Goal: Information Seeking & Learning: Learn about a topic

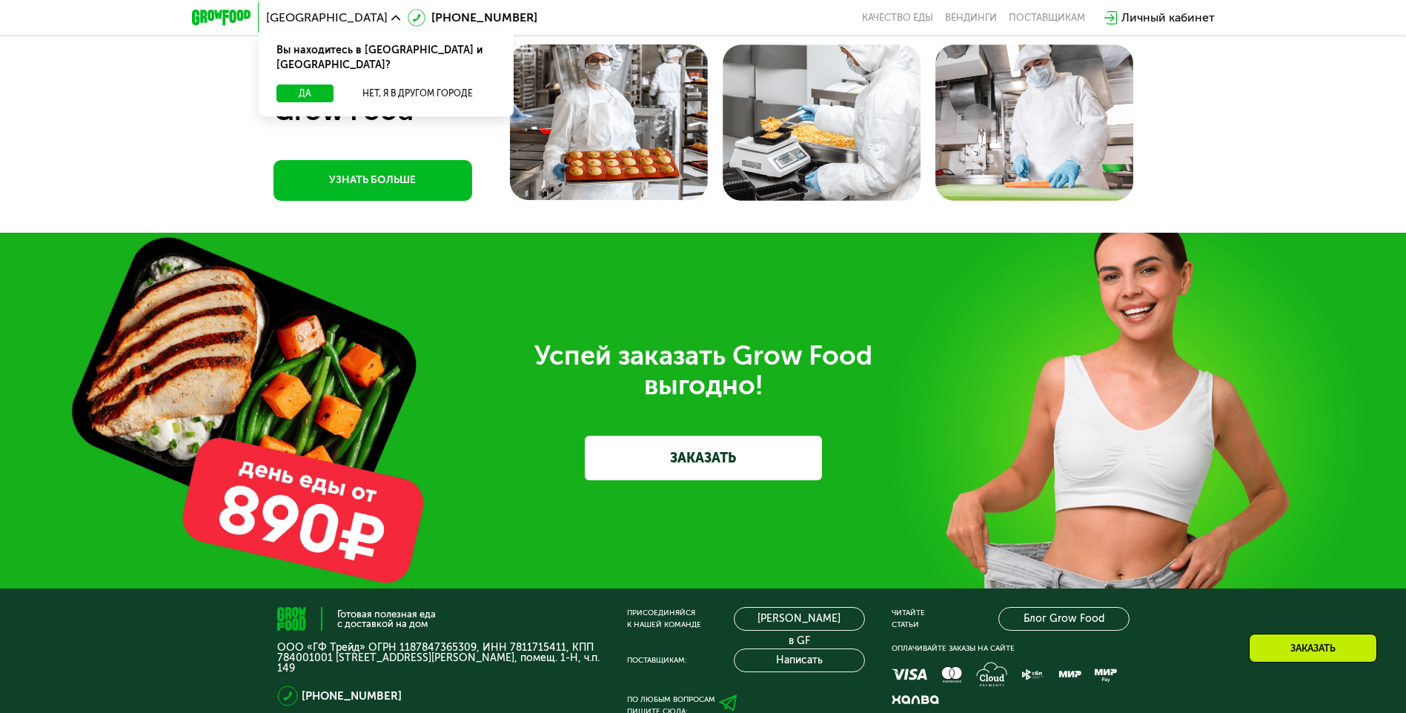
scroll to position [4297, 0]
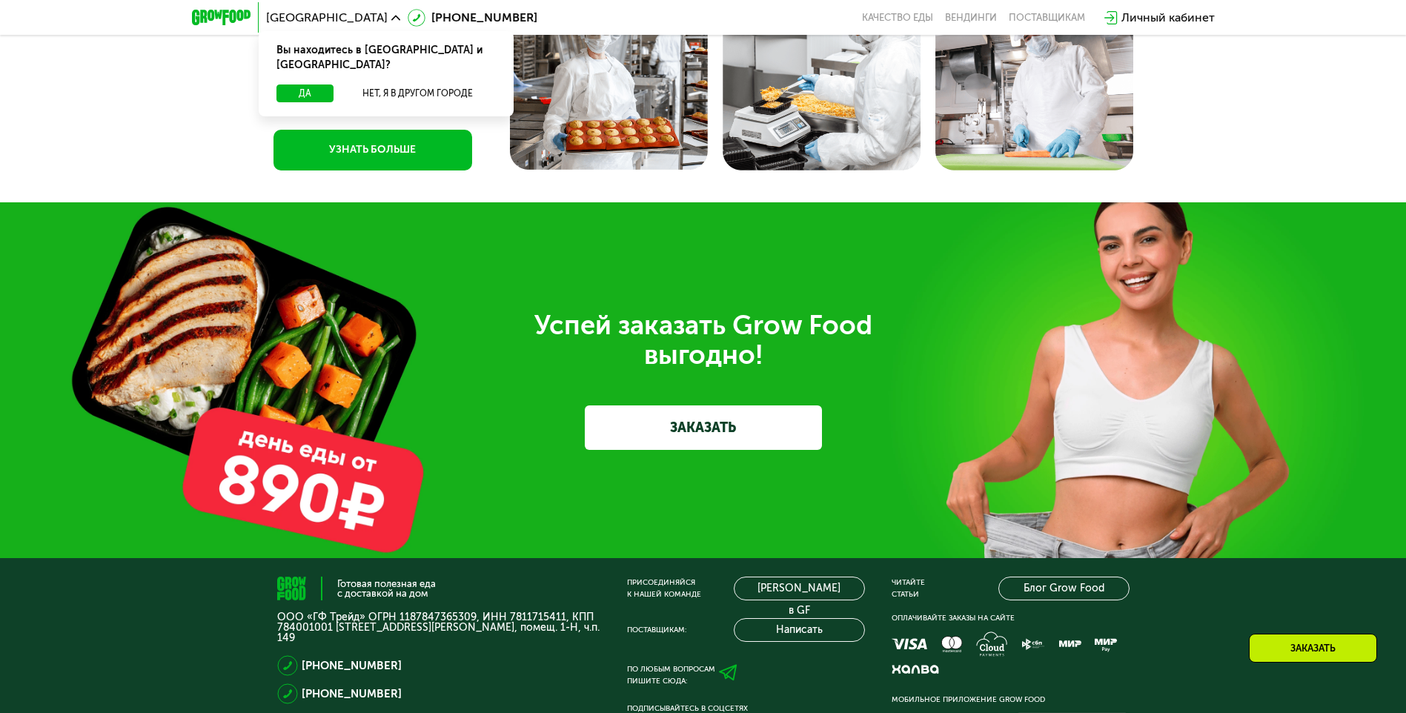
click at [341, 170] on link "УЗНАТЬ БОЛЬШЕ" at bounding box center [372, 150] width 199 height 41
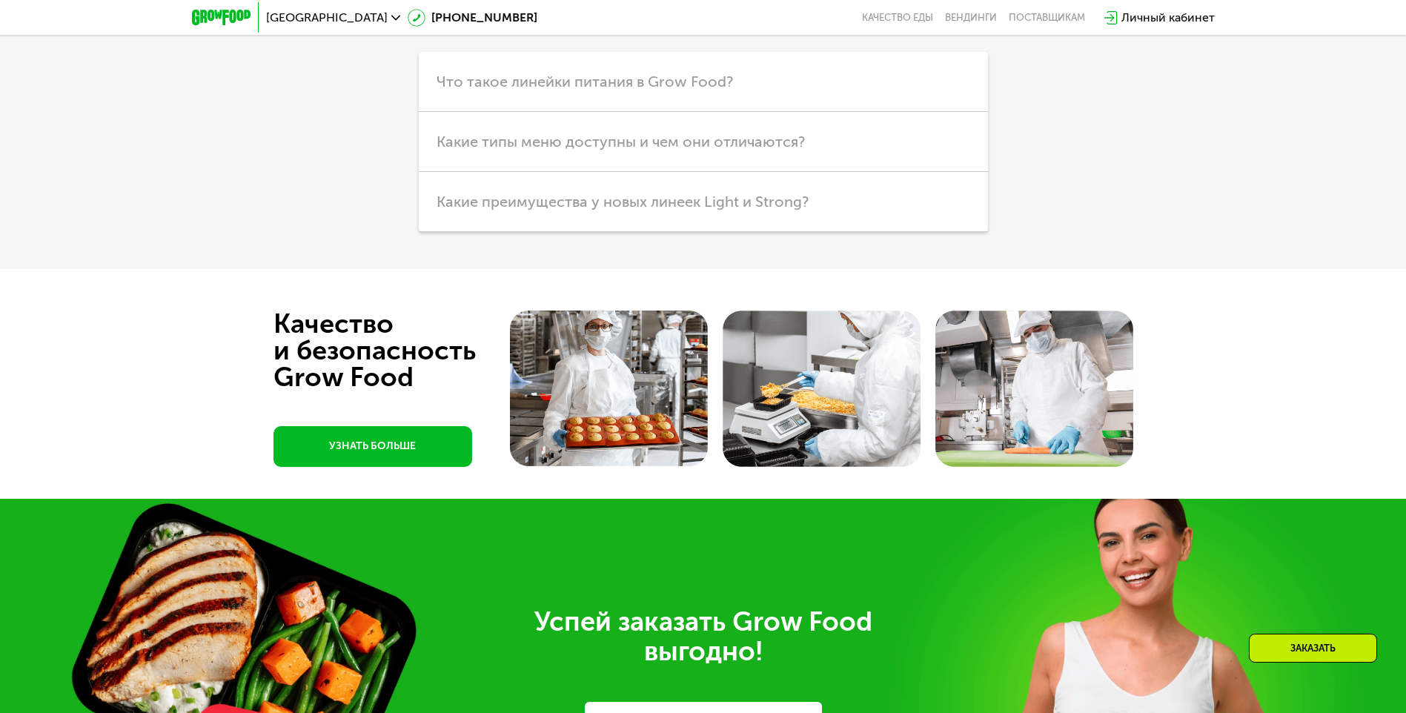
scroll to position [3779, 0]
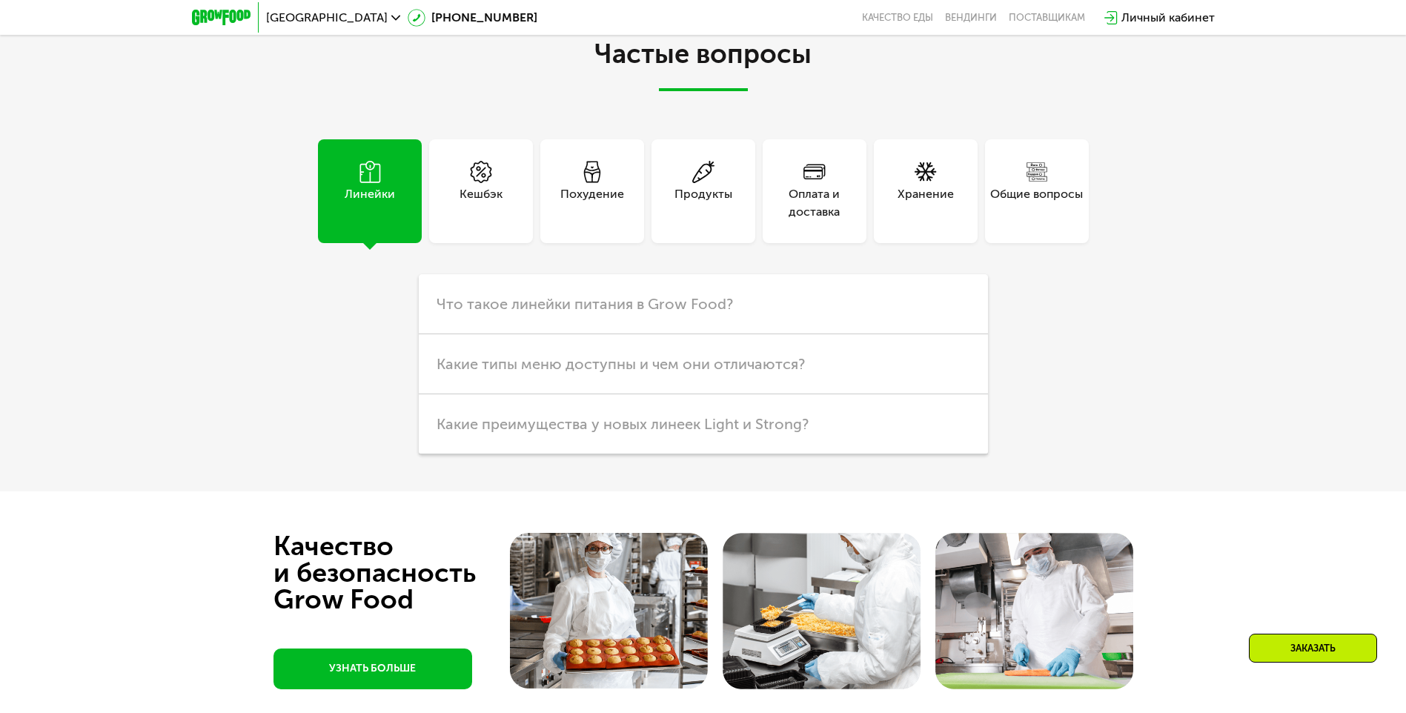
click at [913, 243] on div "Хранение" at bounding box center [926, 191] width 104 height 104
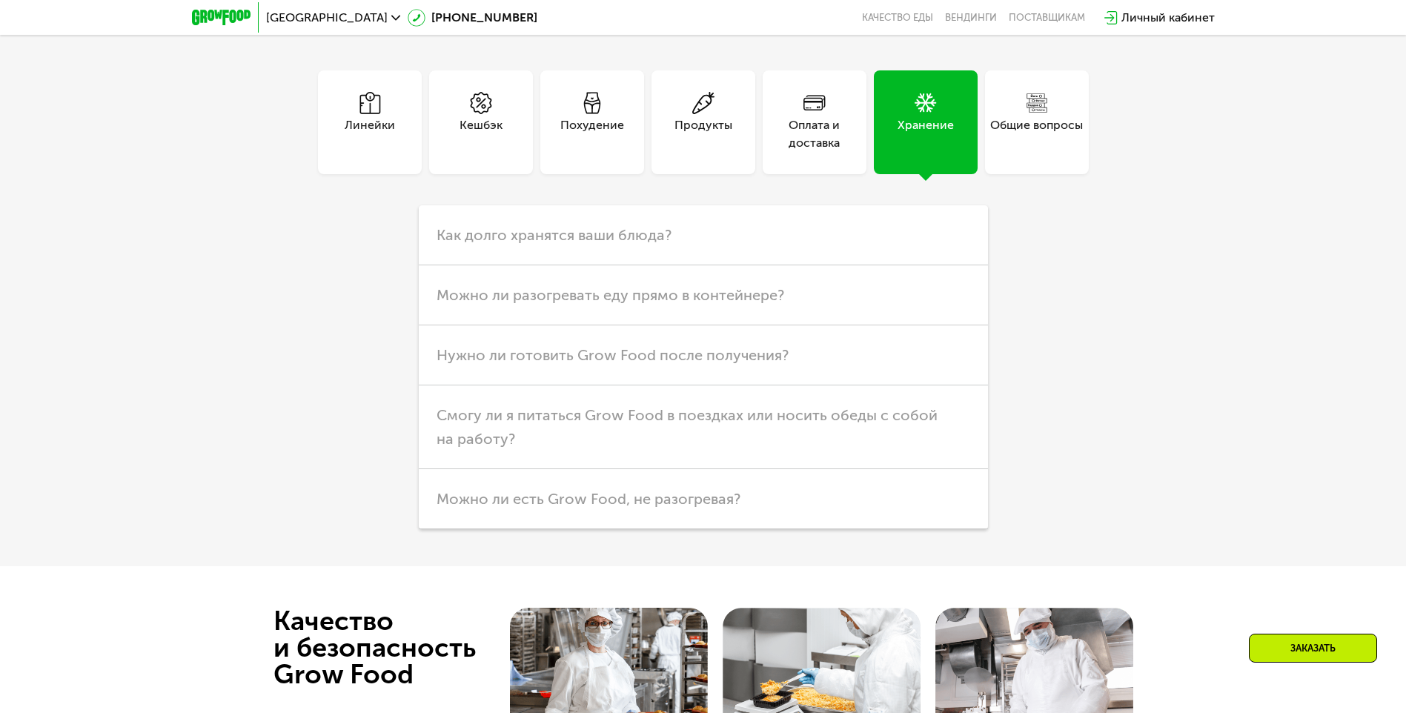
scroll to position [3927, 0]
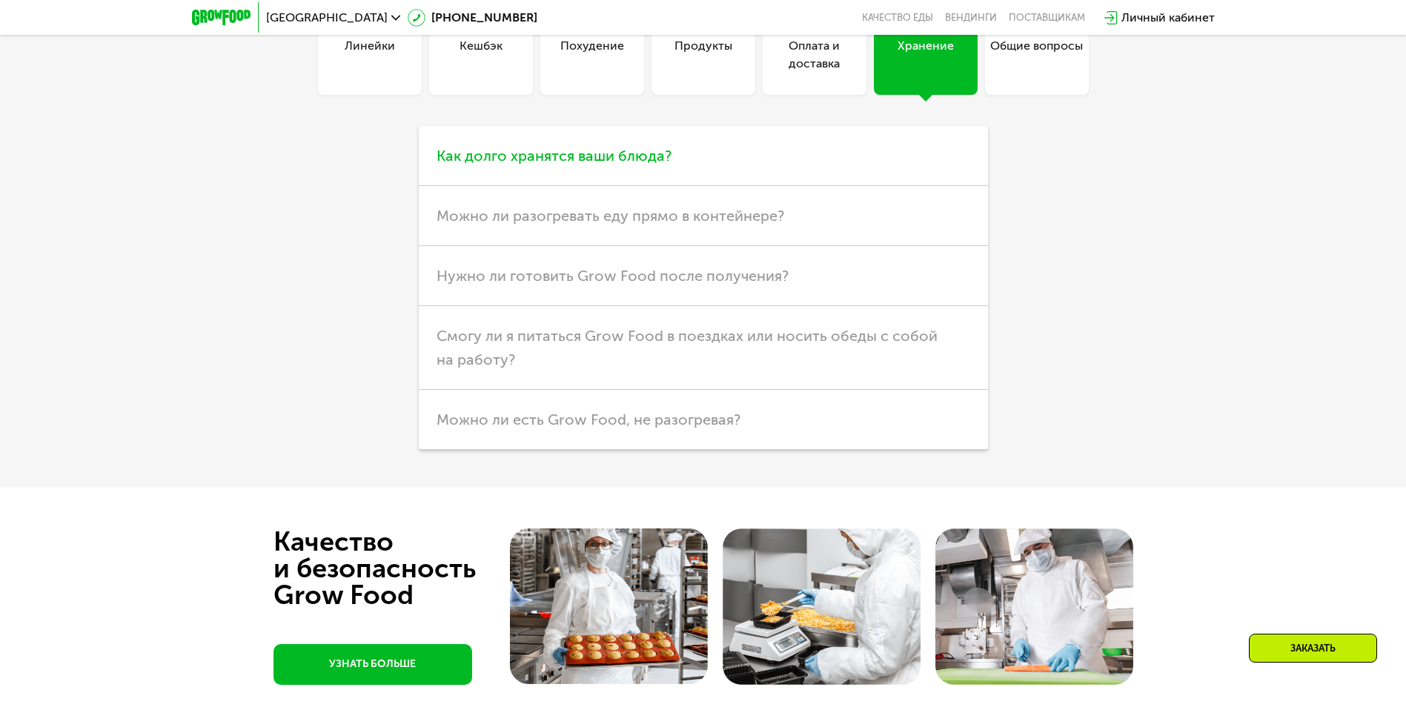
click at [560, 164] on span "Как долго хранятся ваши блюда?" at bounding box center [553, 156] width 235 height 18
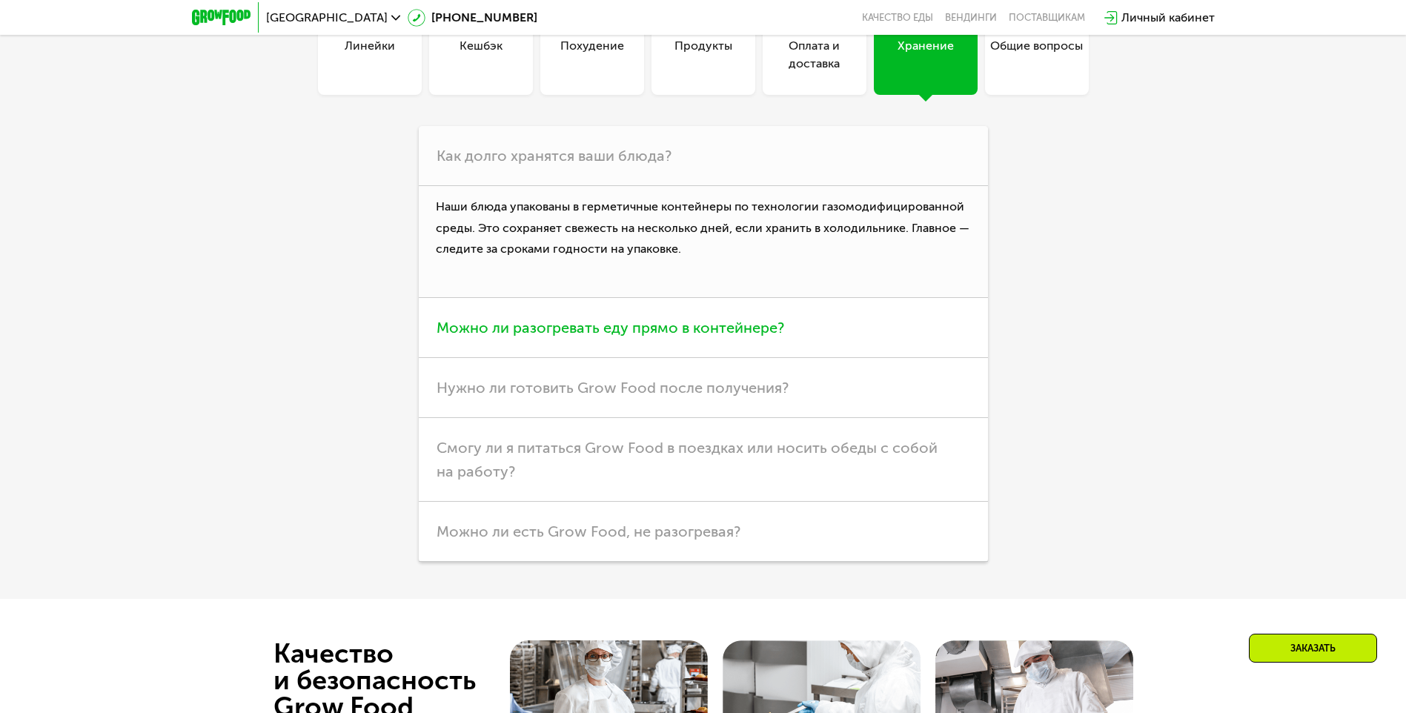
click at [555, 336] on span "Можно ли разогревать еду прямо в контейнере?" at bounding box center [610, 328] width 348 height 18
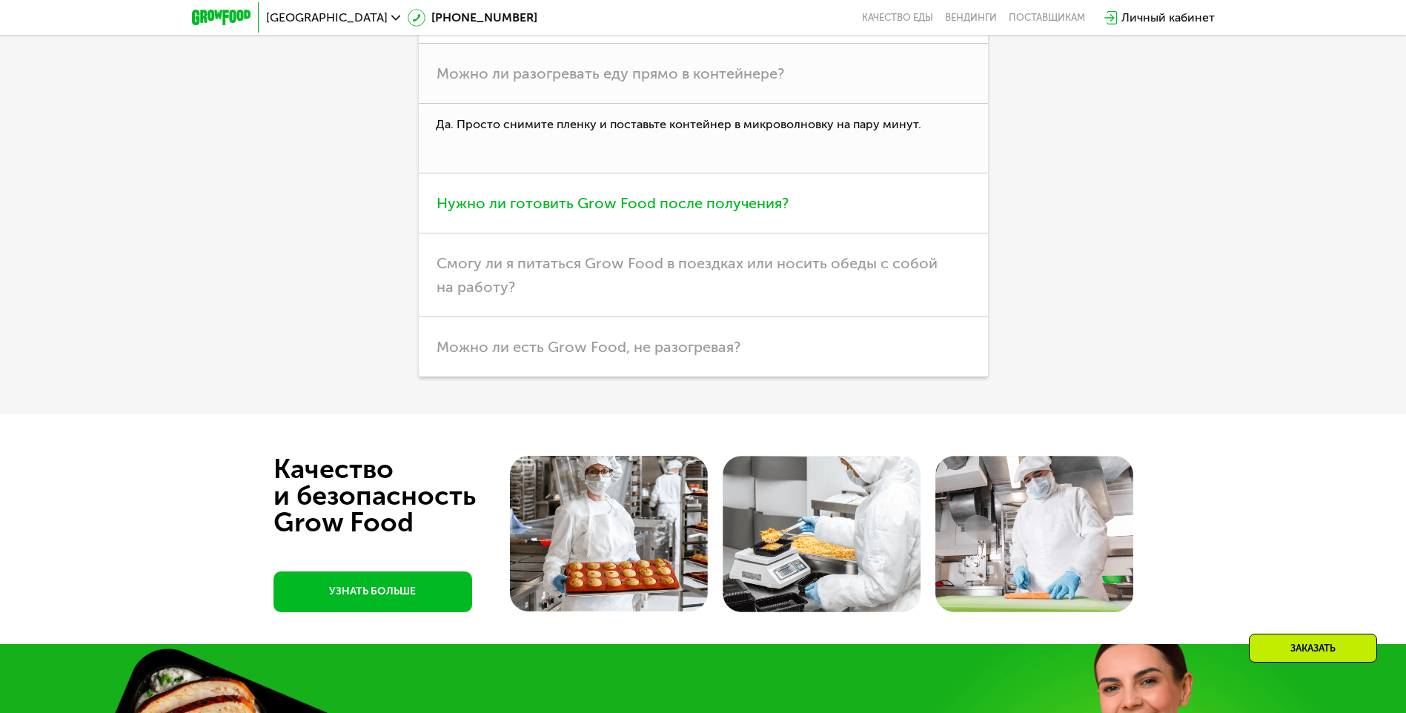
scroll to position [4075, 0]
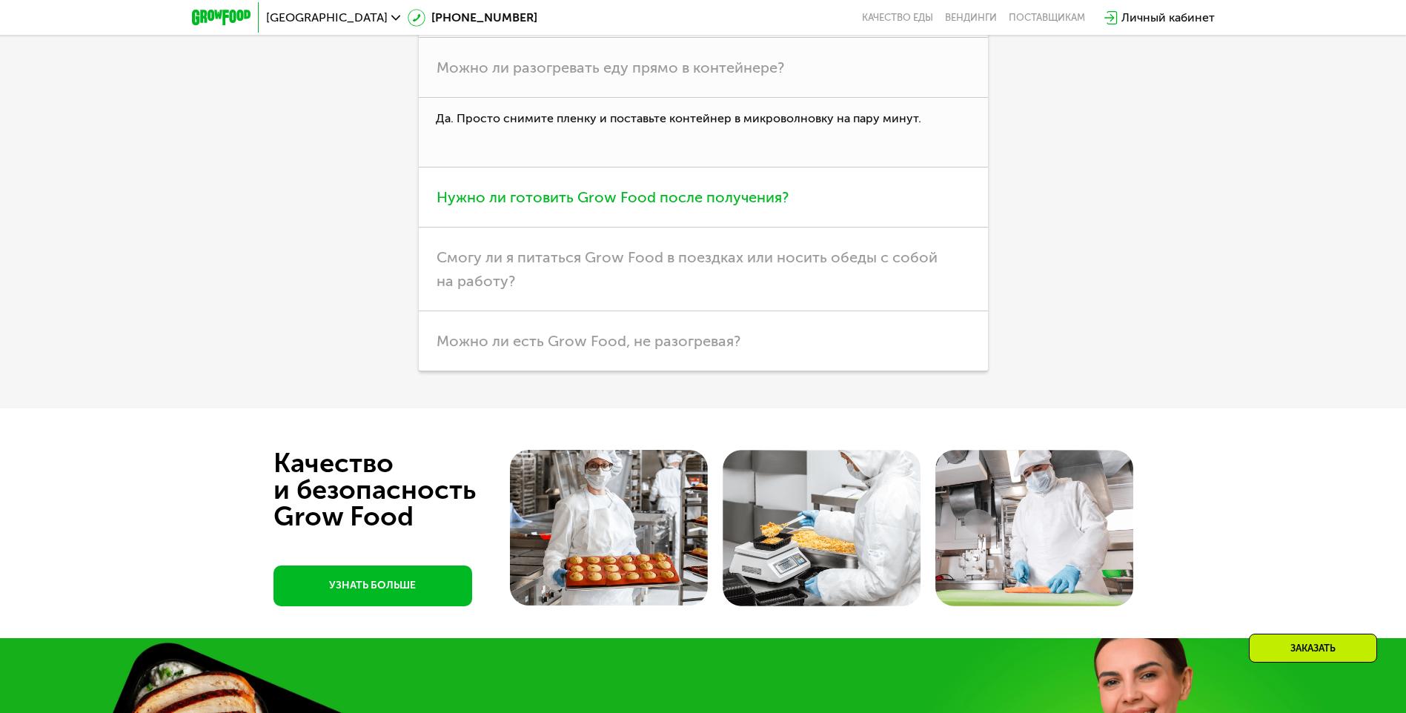
click at [615, 206] on span "Нужно ли готовить Grow Food после получения?" at bounding box center [612, 197] width 352 height 18
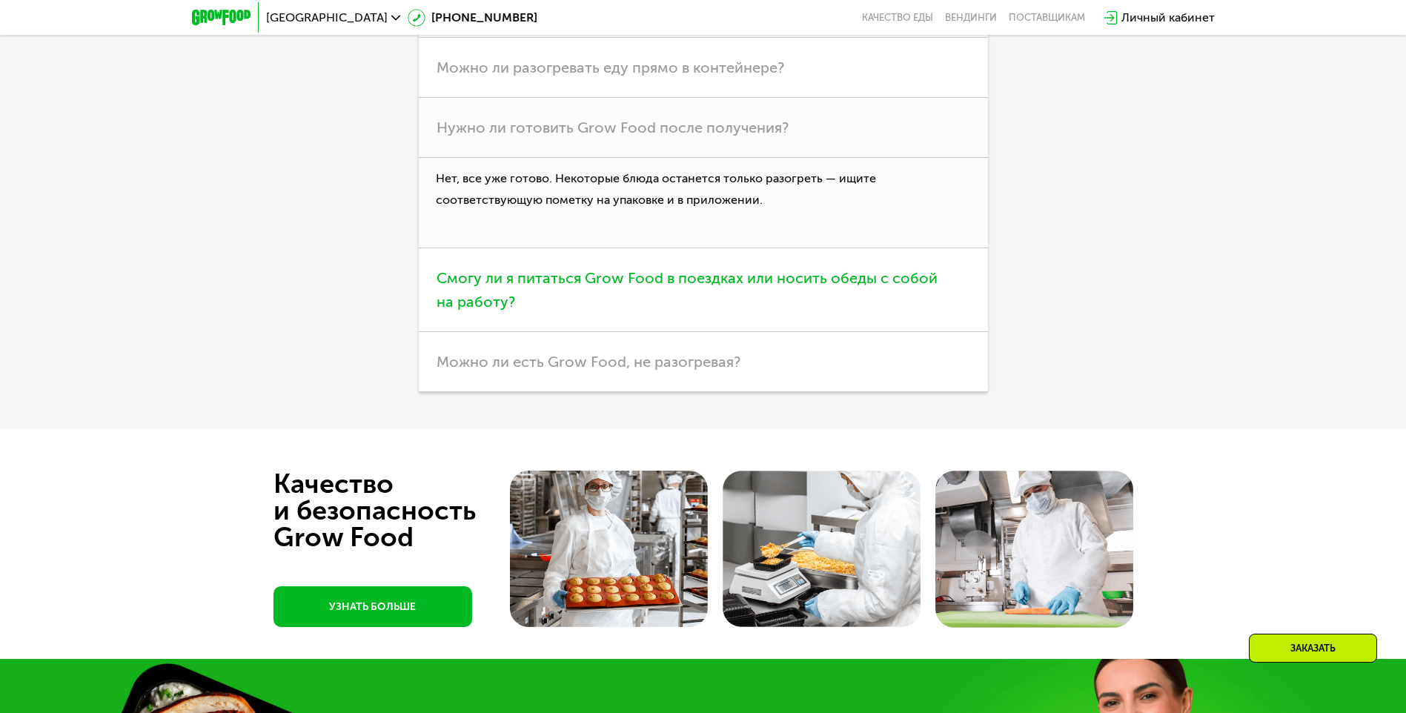
click at [529, 310] on span "Смогу ли я питаться Grow Food в поездках или носить обеды с собой на работу?" at bounding box center [686, 289] width 501 height 41
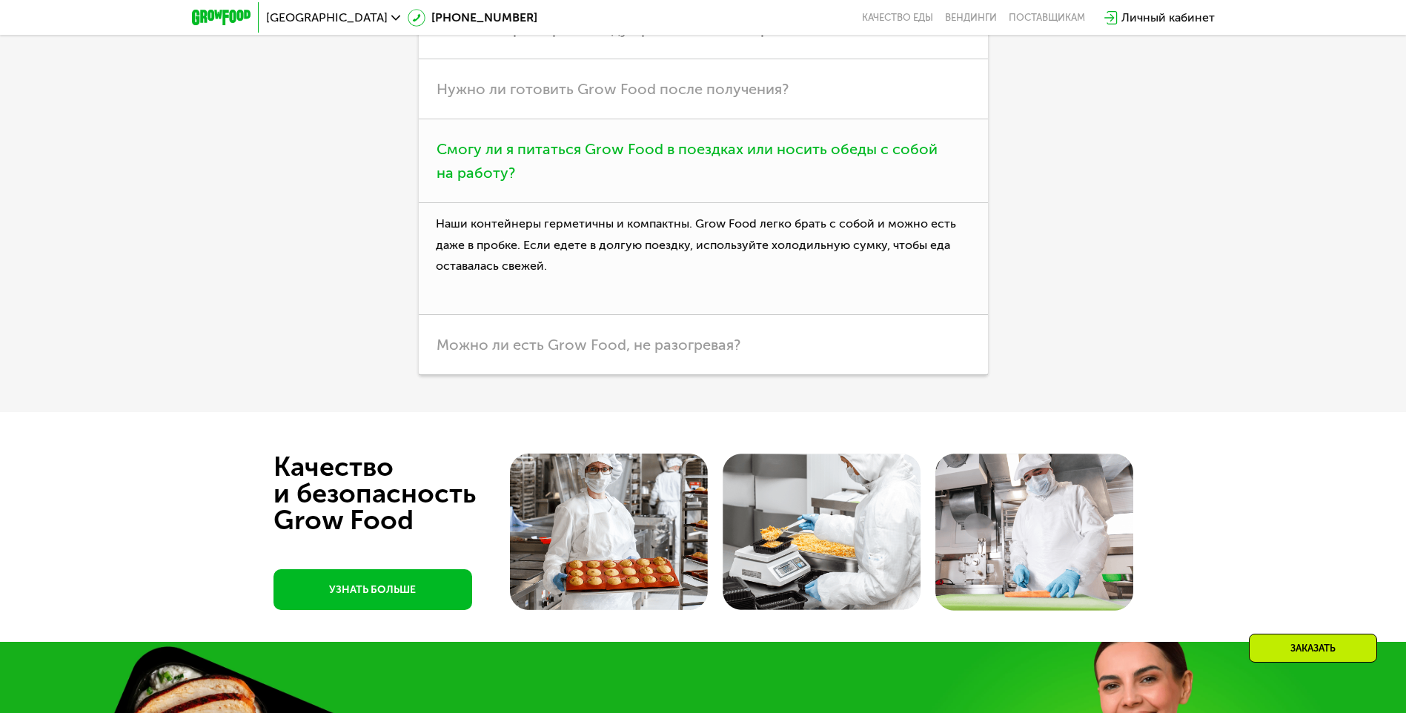
scroll to position [4149, 0]
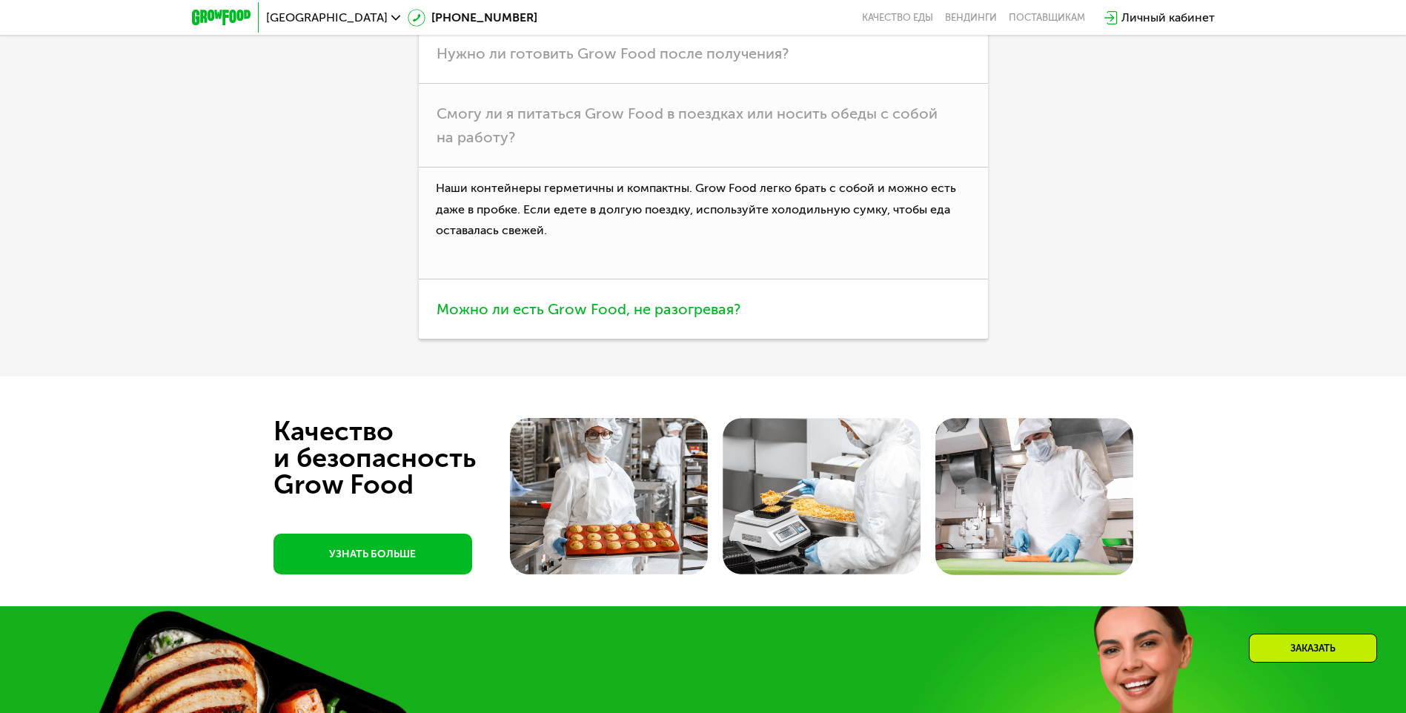
click at [529, 318] on span "Можно ли есть Grow Food, не разогревая?" at bounding box center [588, 309] width 304 height 18
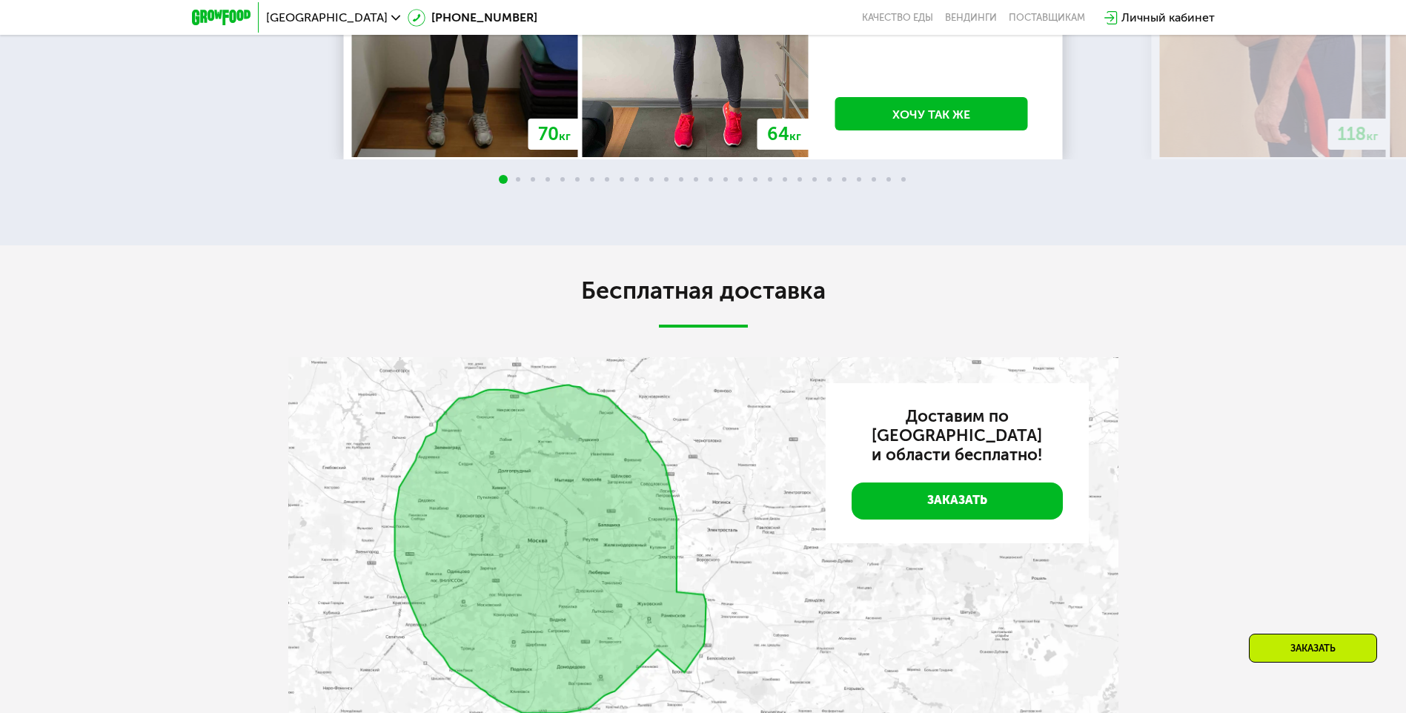
scroll to position [2741, 0]
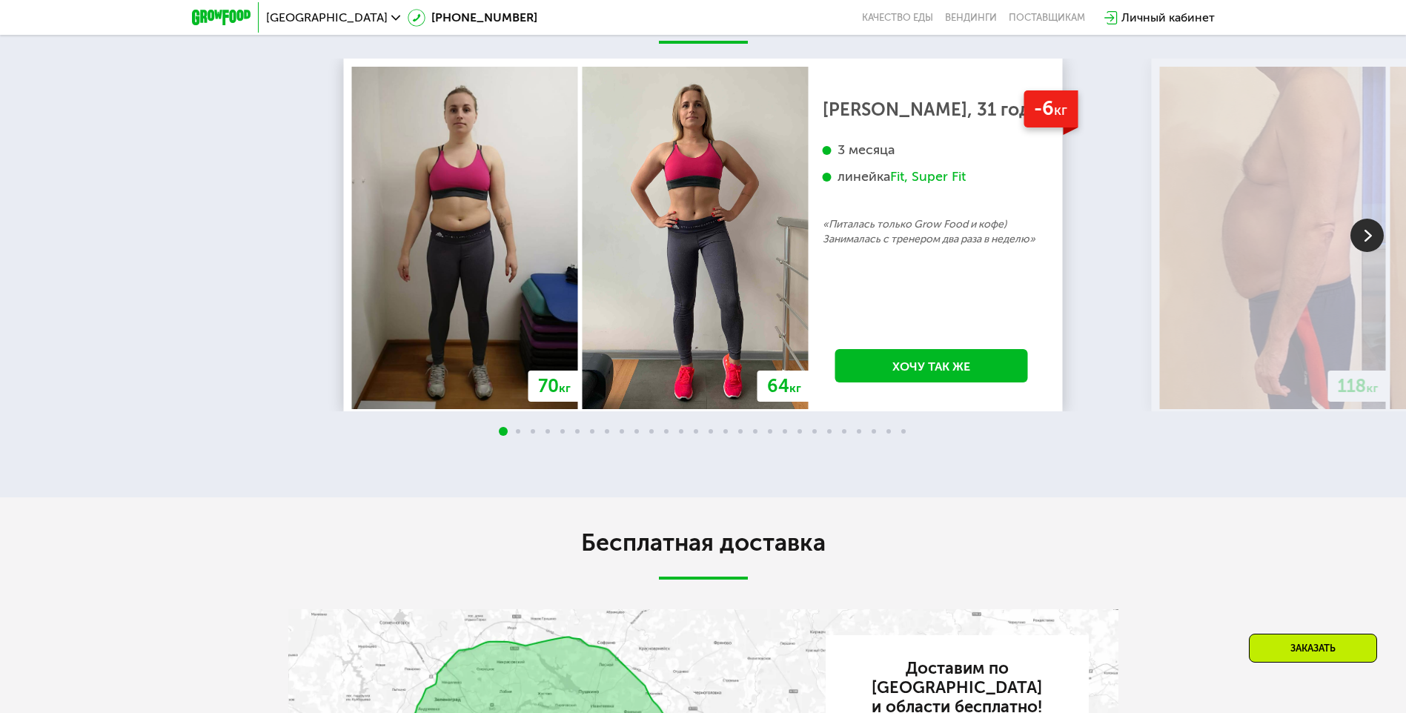
click at [518, 433] on span at bounding box center [518, 431] width 4 height 4
click at [536, 438] on div at bounding box center [703, 432] width 1406 height 12
click at [1366, 252] on img at bounding box center [1366, 235] width 33 height 33
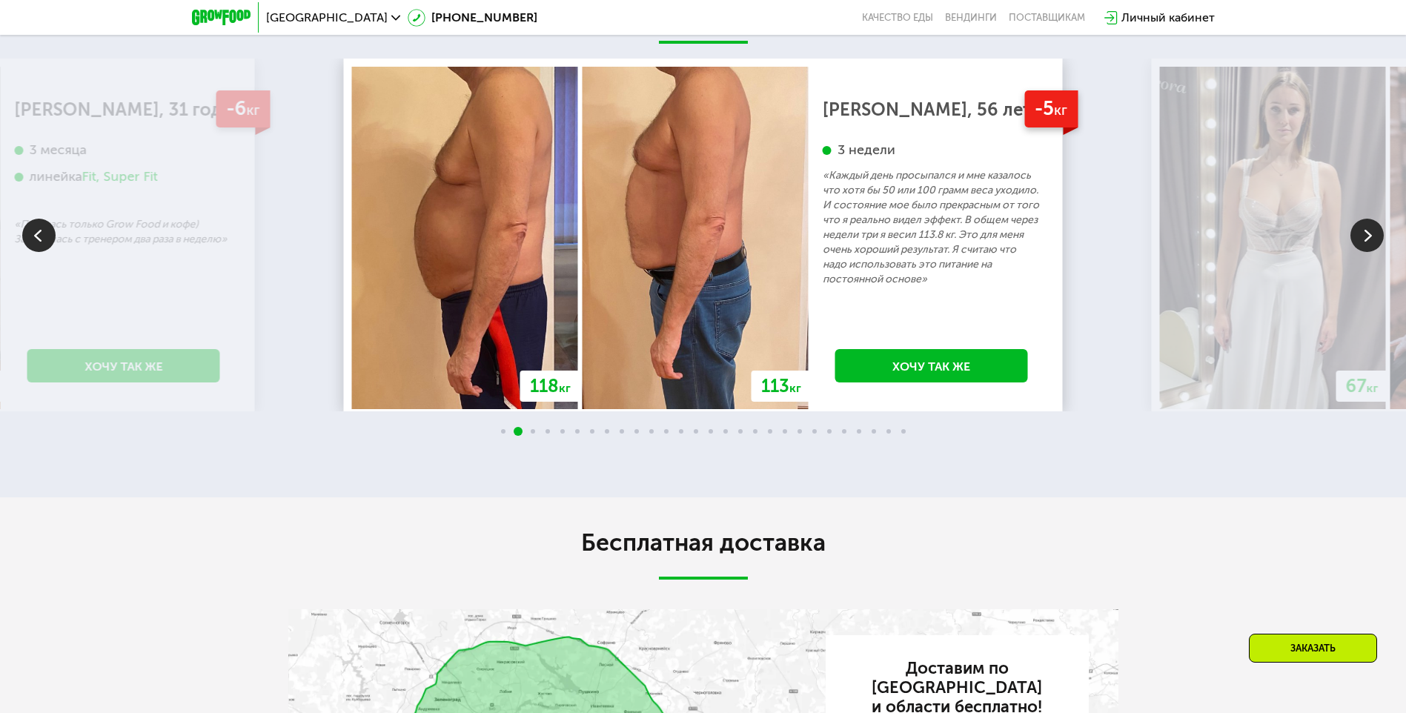
click at [1366, 252] on img at bounding box center [1366, 235] width 33 height 33
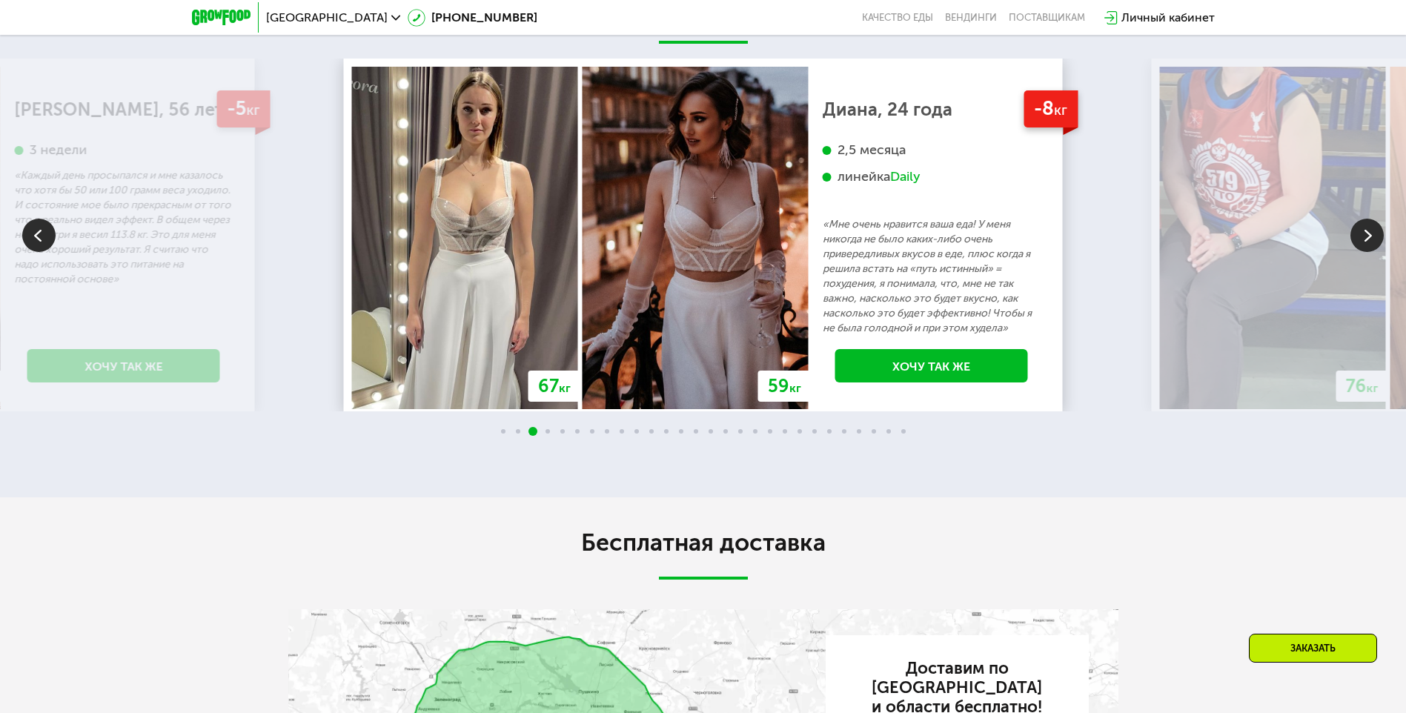
click at [1366, 252] on img at bounding box center [1366, 235] width 33 height 33
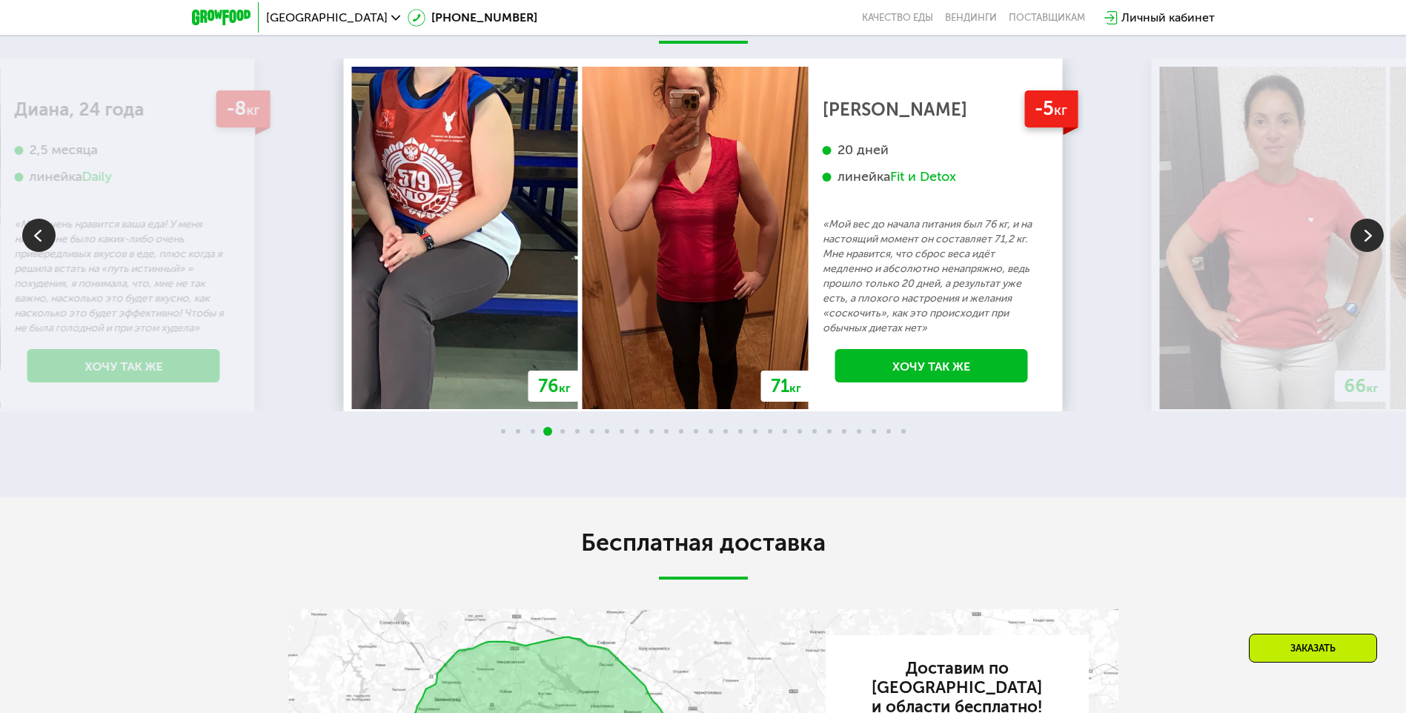
click at [1366, 252] on img at bounding box center [1366, 235] width 33 height 33
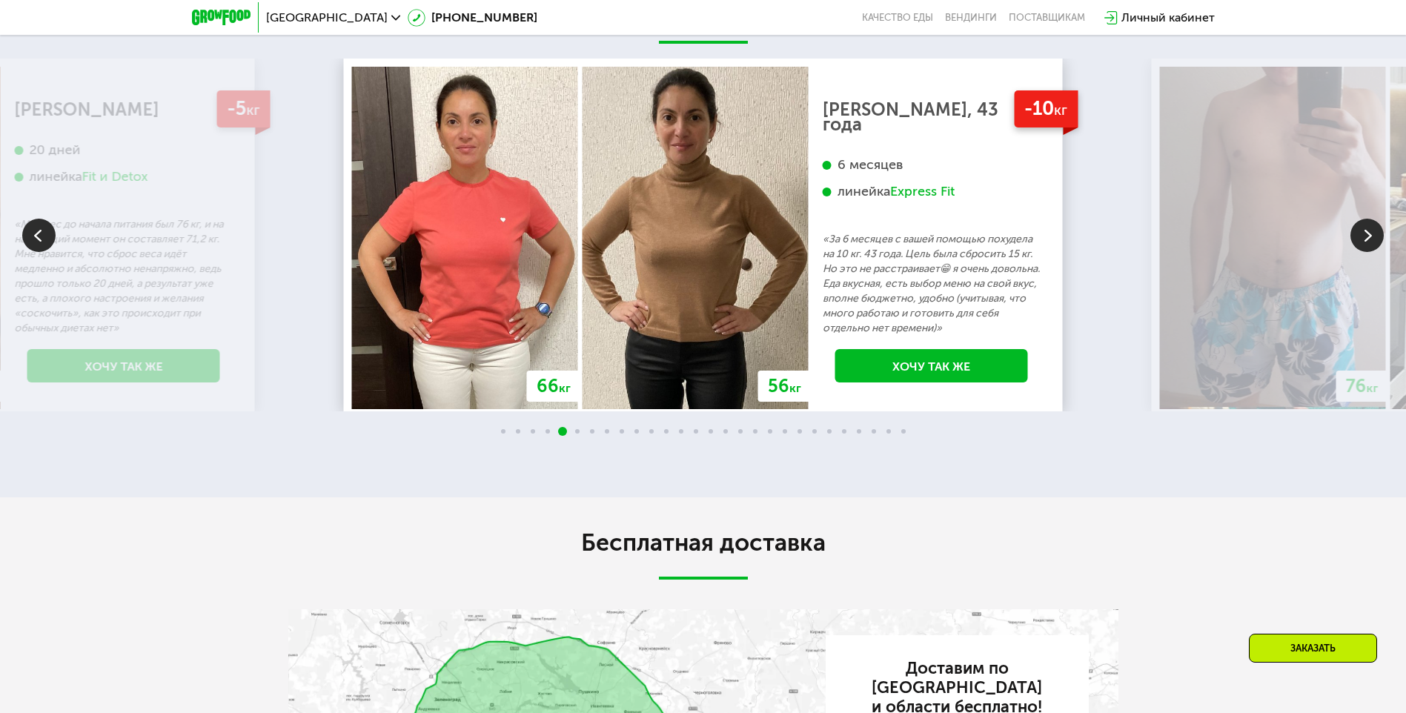
click at [1366, 252] on img at bounding box center [1366, 235] width 33 height 33
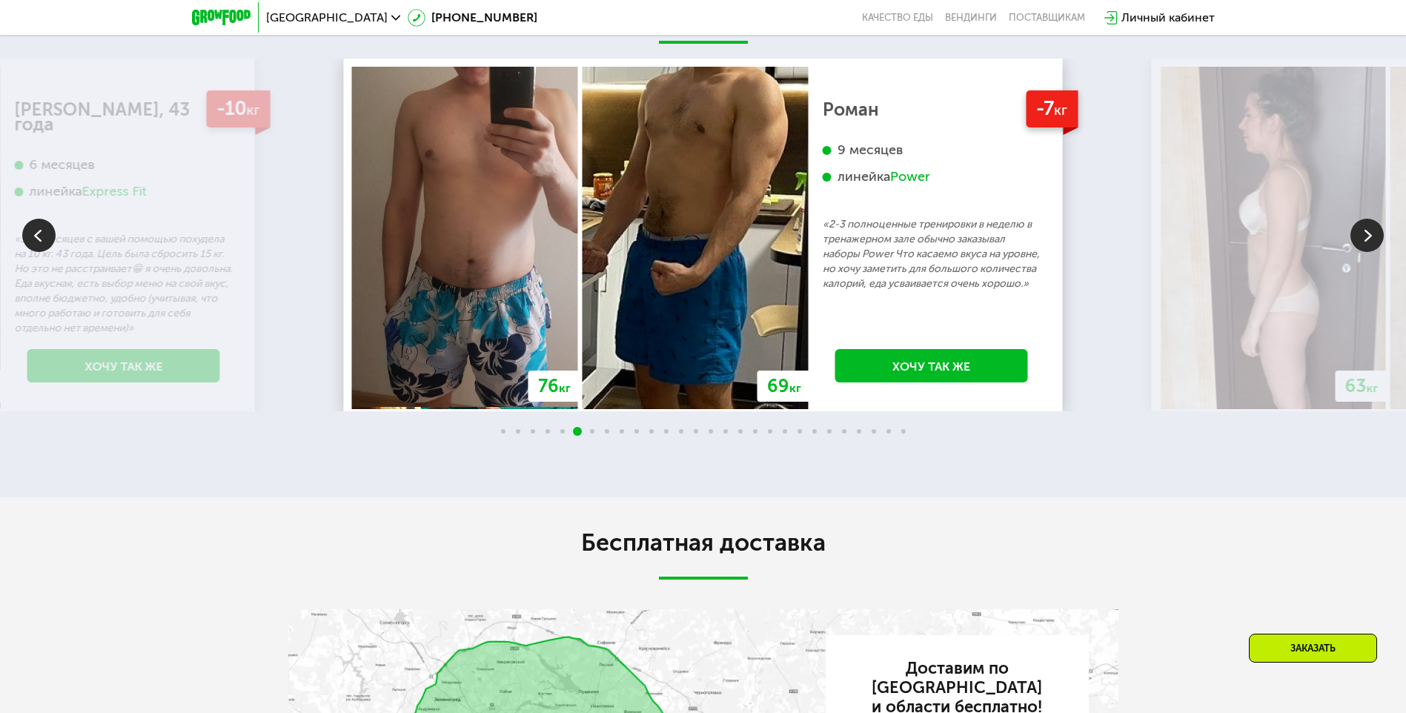
click at [1366, 252] on img at bounding box center [1366, 235] width 33 height 33
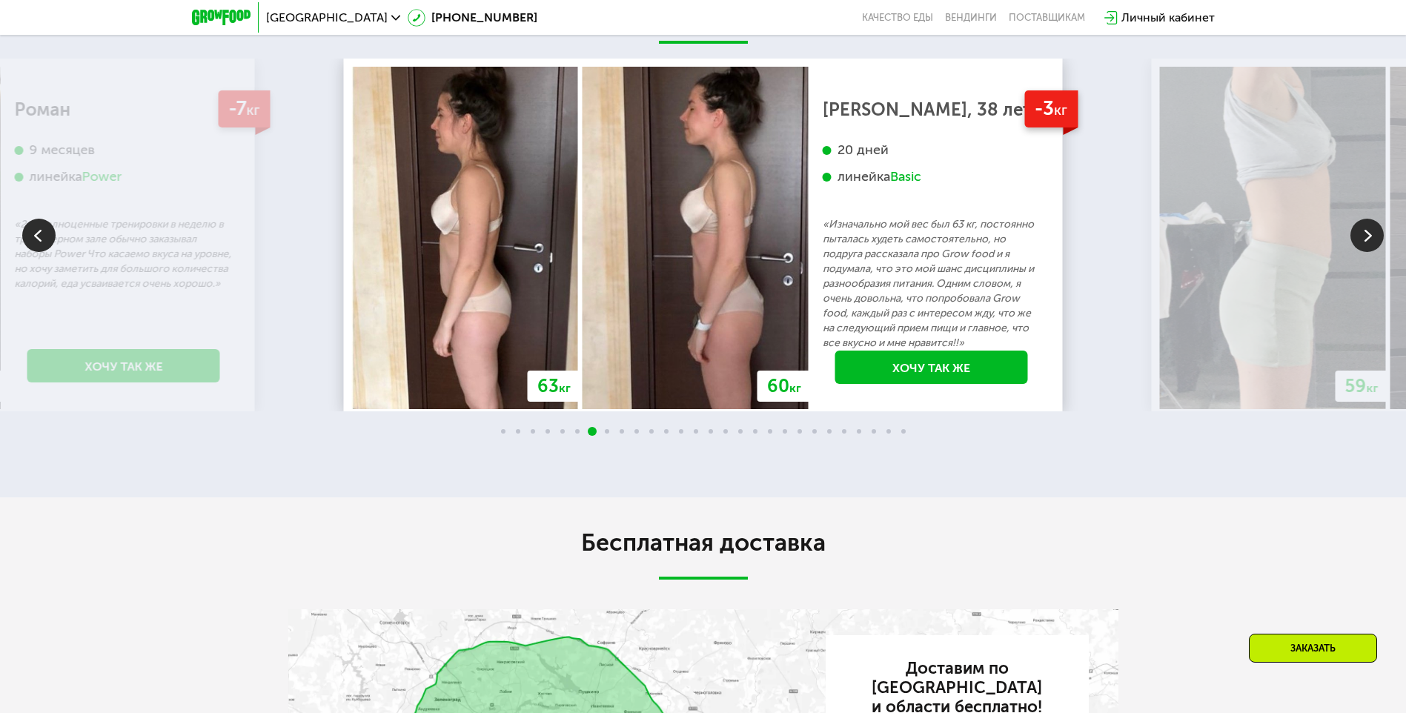
click at [1366, 252] on img at bounding box center [1366, 235] width 33 height 33
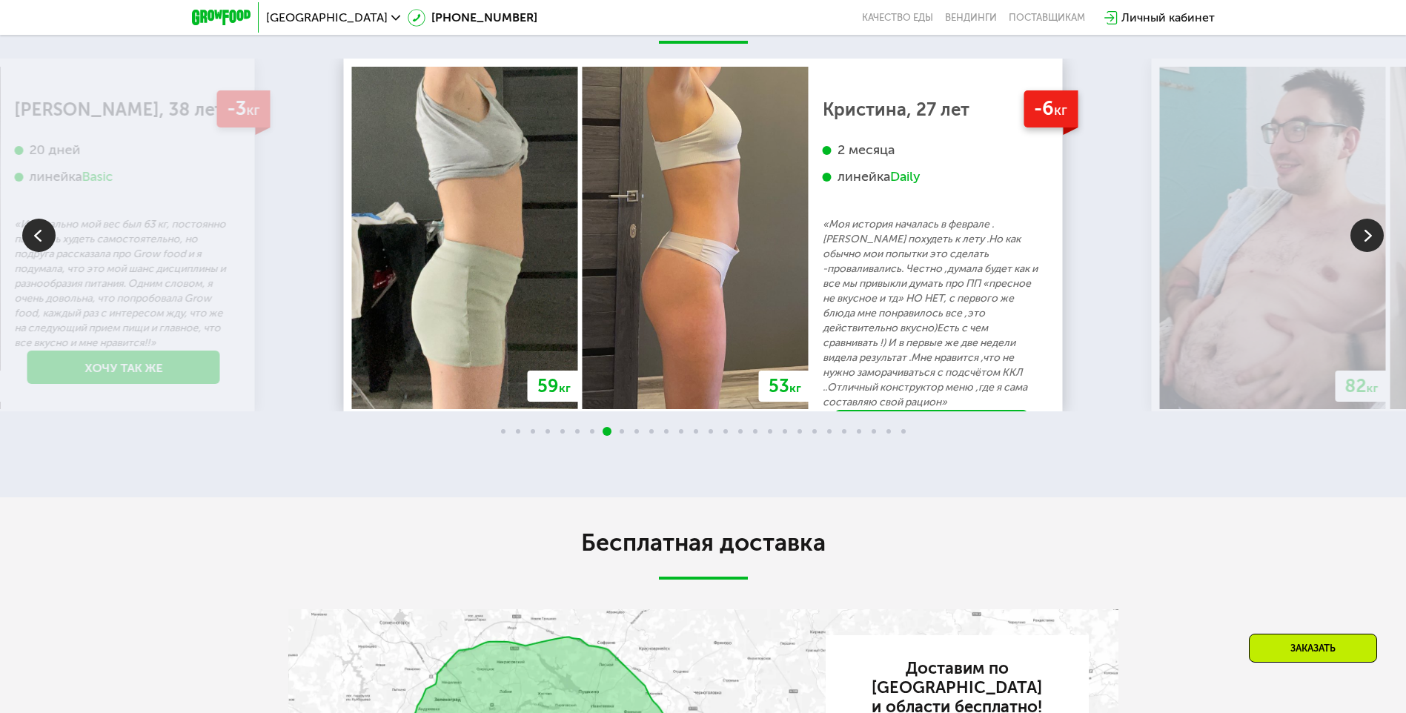
click at [1366, 252] on img at bounding box center [1366, 235] width 33 height 33
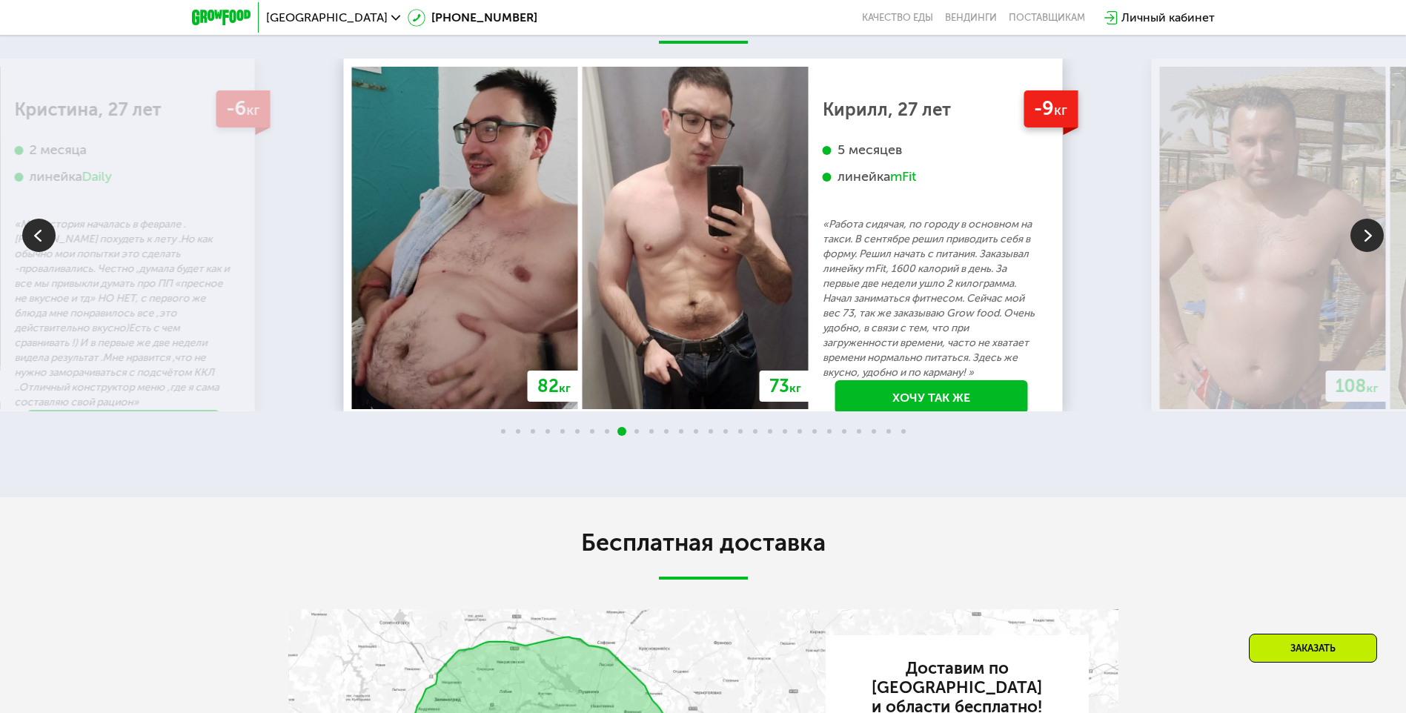
click at [1366, 252] on img at bounding box center [1366, 235] width 33 height 33
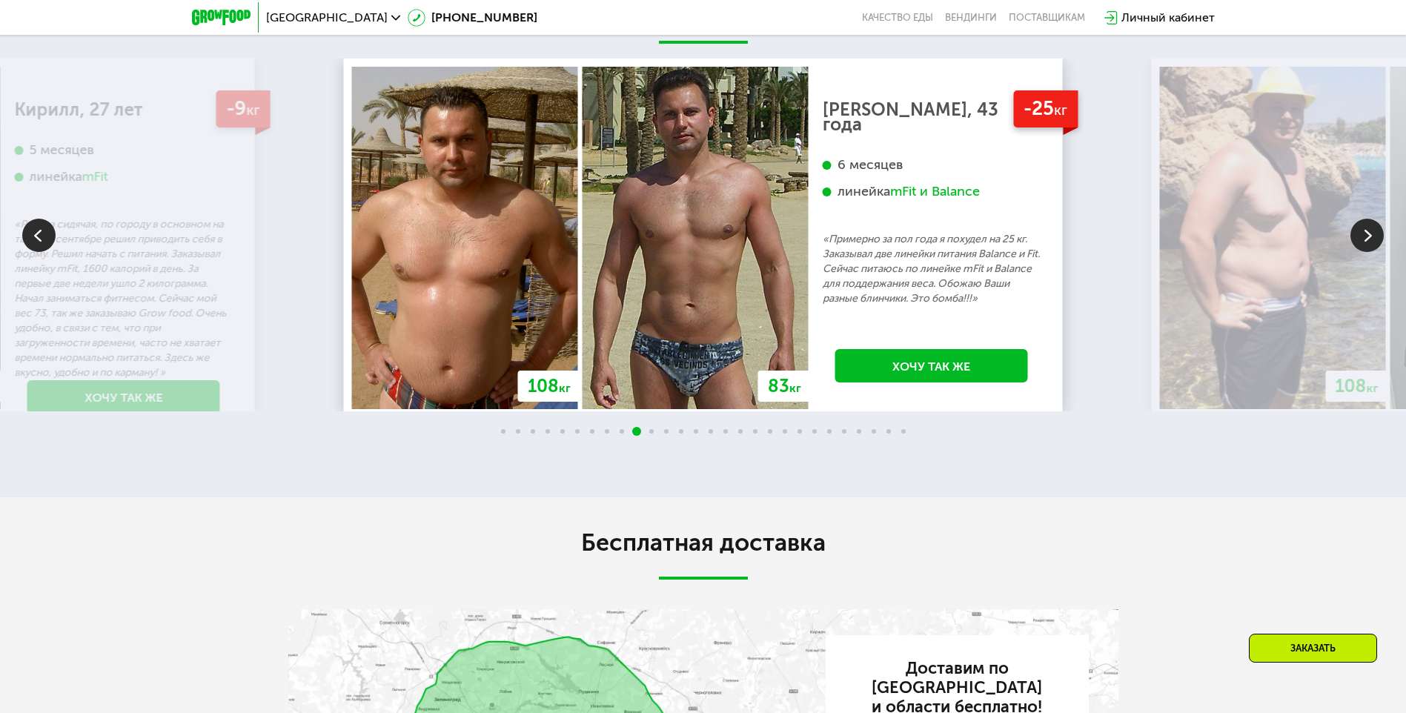
click at [1366, 252] on img at bounding box center [1366, 235] width 33 height 33
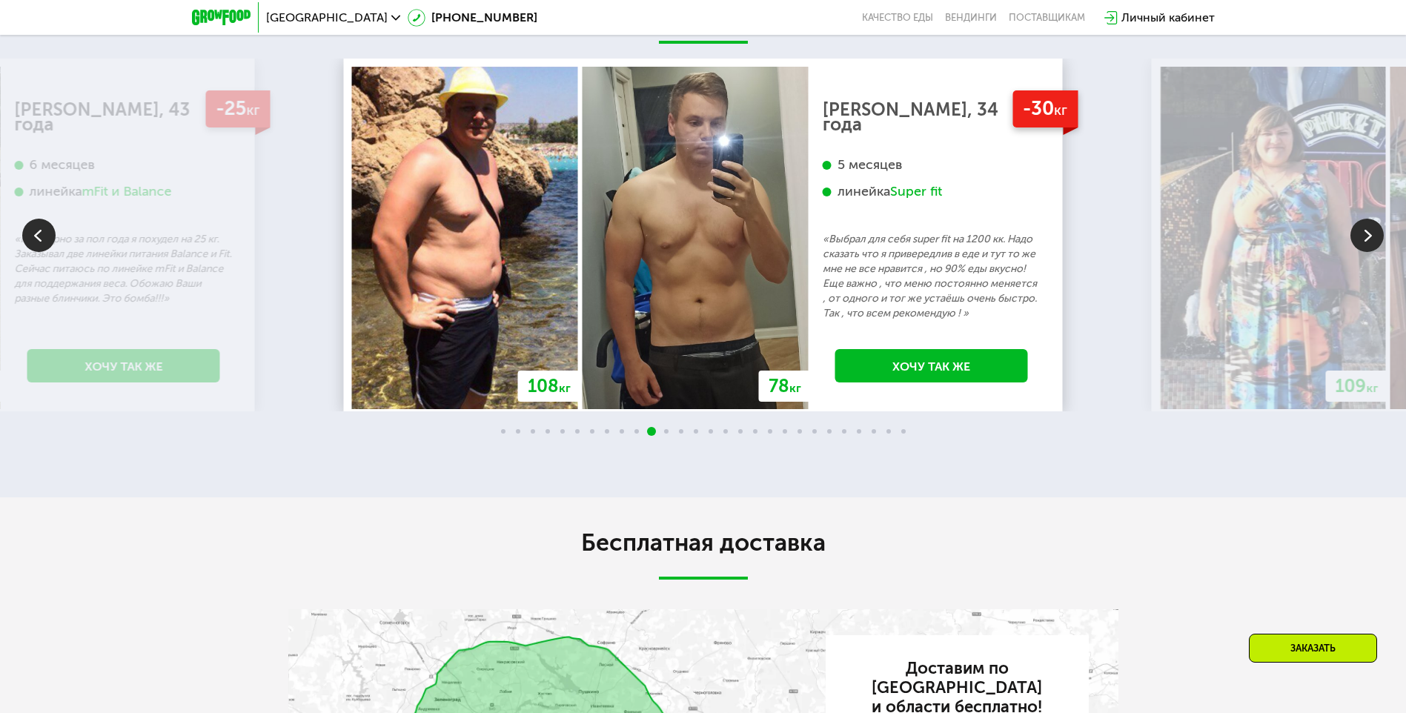
click at [1366, 252] on img at bounding box center [1366, 235] width 33 height 33
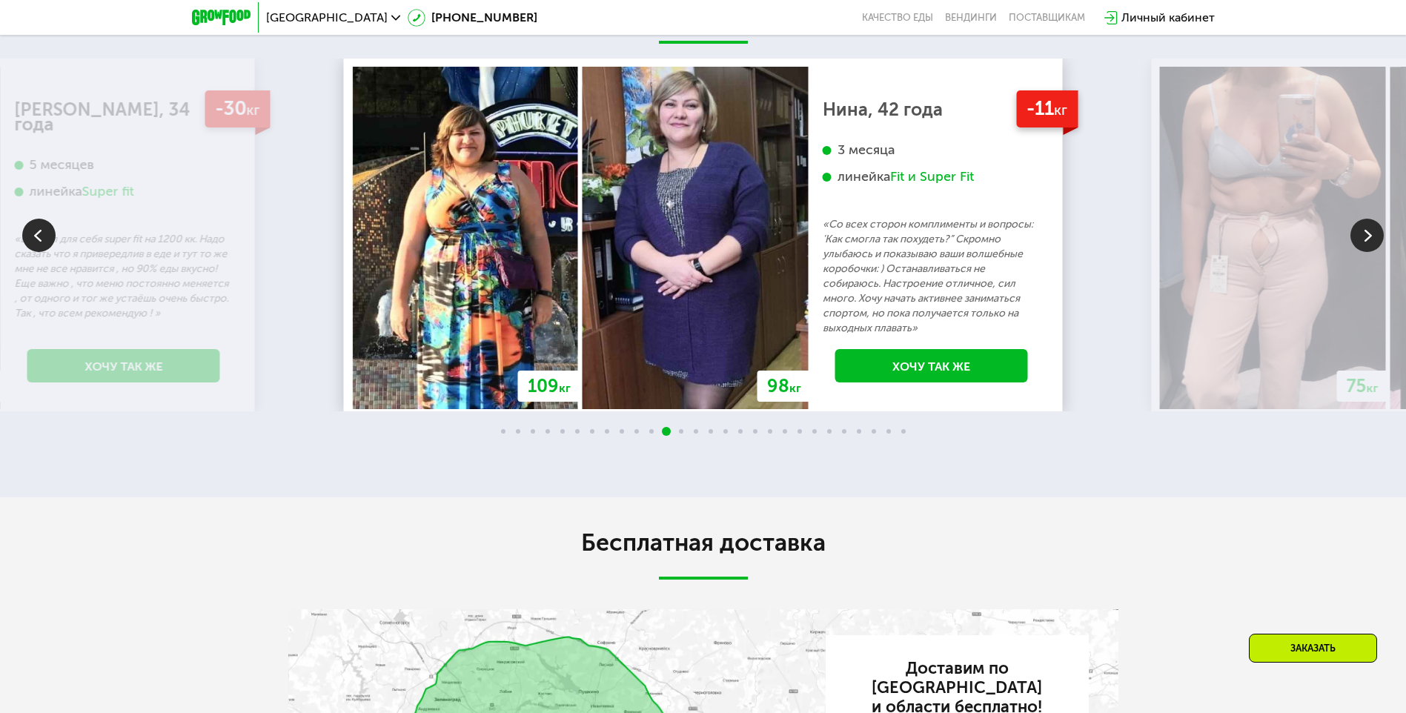
click at [1365, 252] on img at bounding box center [1366, 235] width 33 height 33
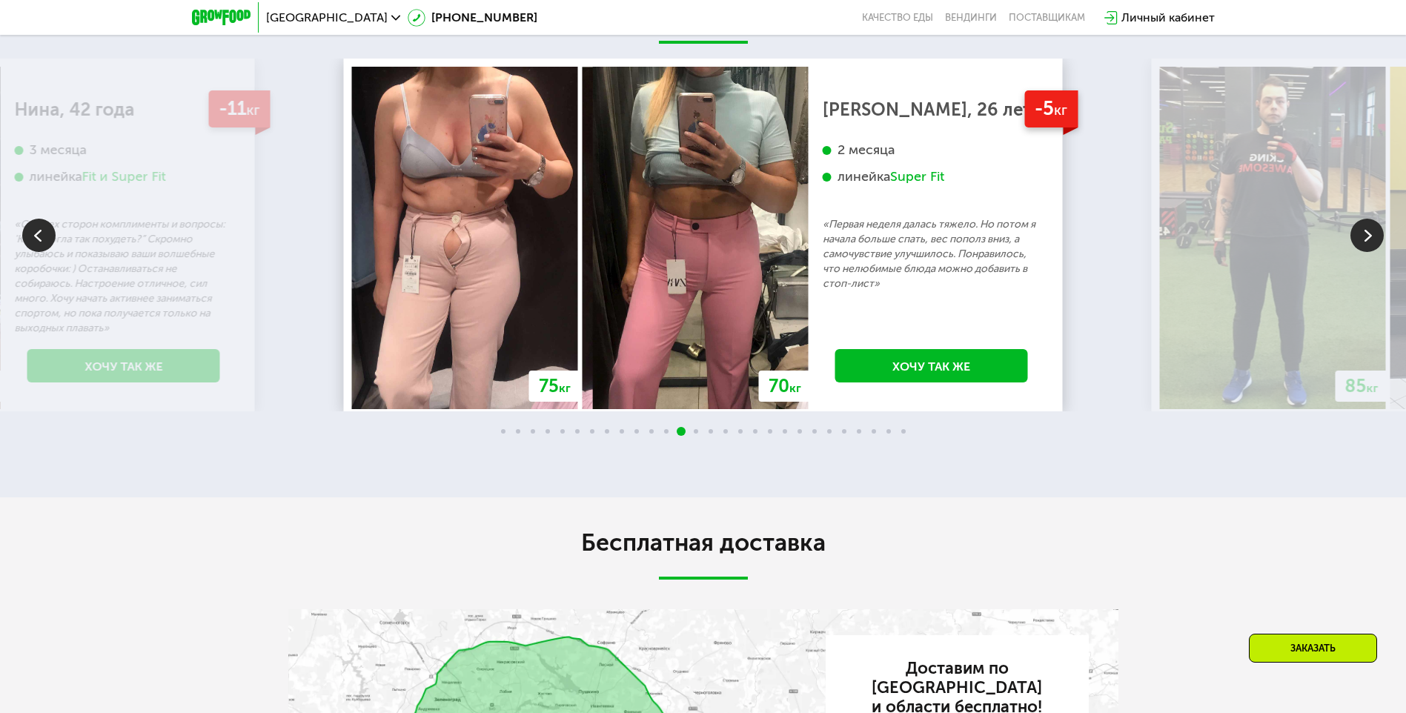
click at [1365, 252] on img at bounding box center [1366, 235] width 33 height 33
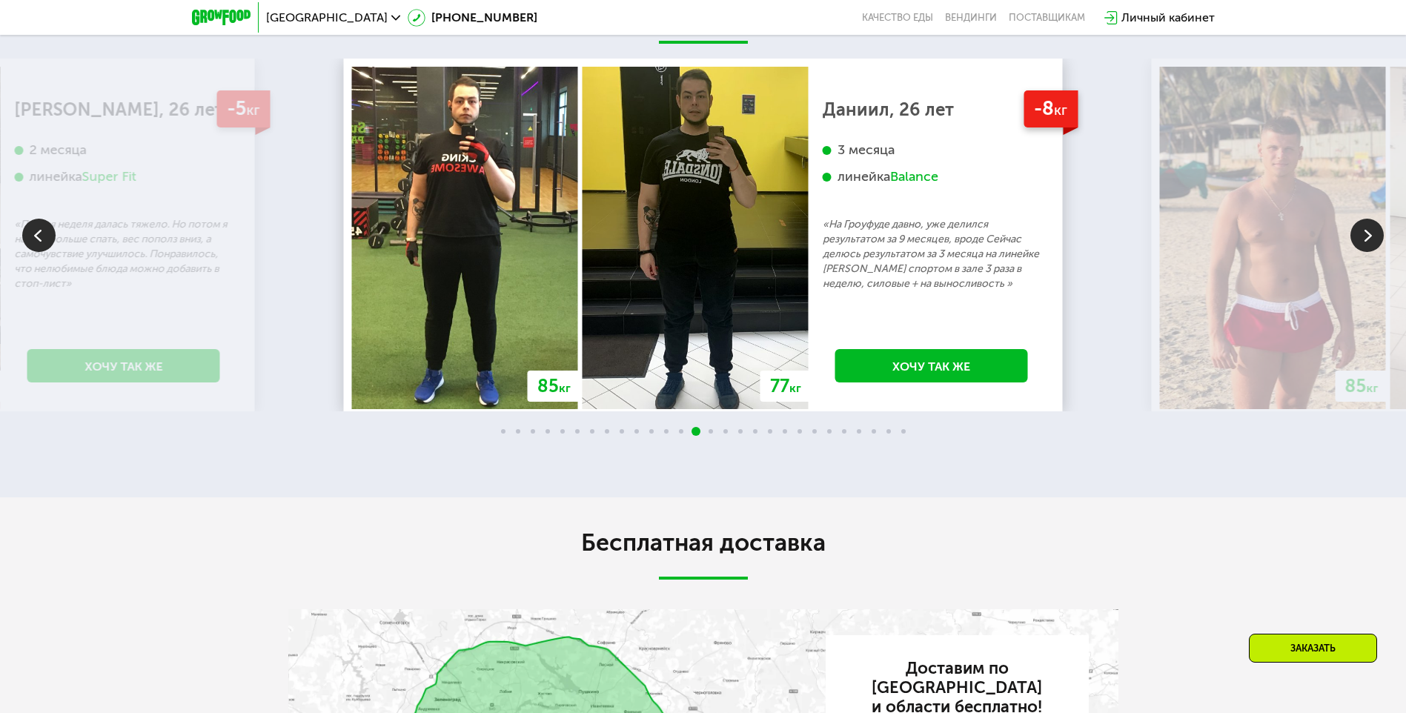
click at [682, 433] on span at bounding box center [681, 431] width 4 height 4
click at [36, 252] on img at bounding box center [38, 235] width 33 height 33
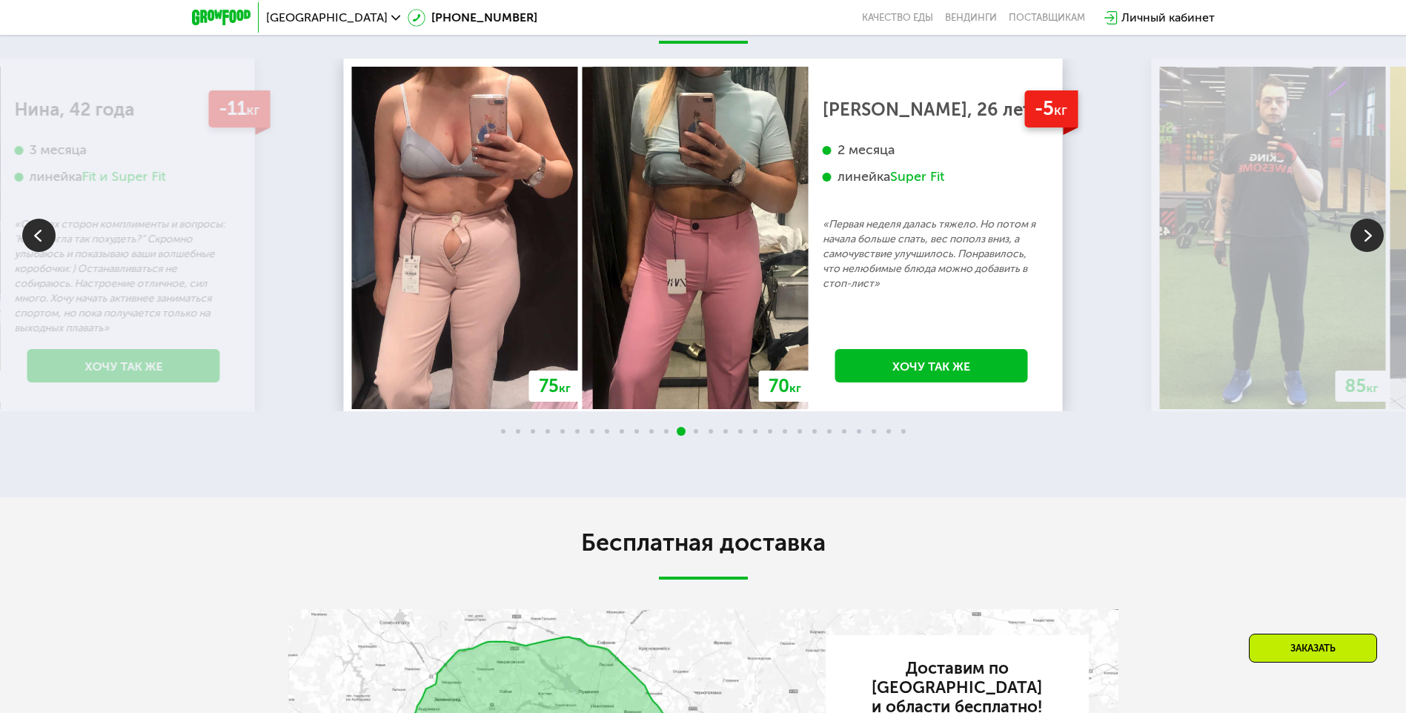
click at [1372, 252] on img at bounding box center [1366, 235] width 33 height 33
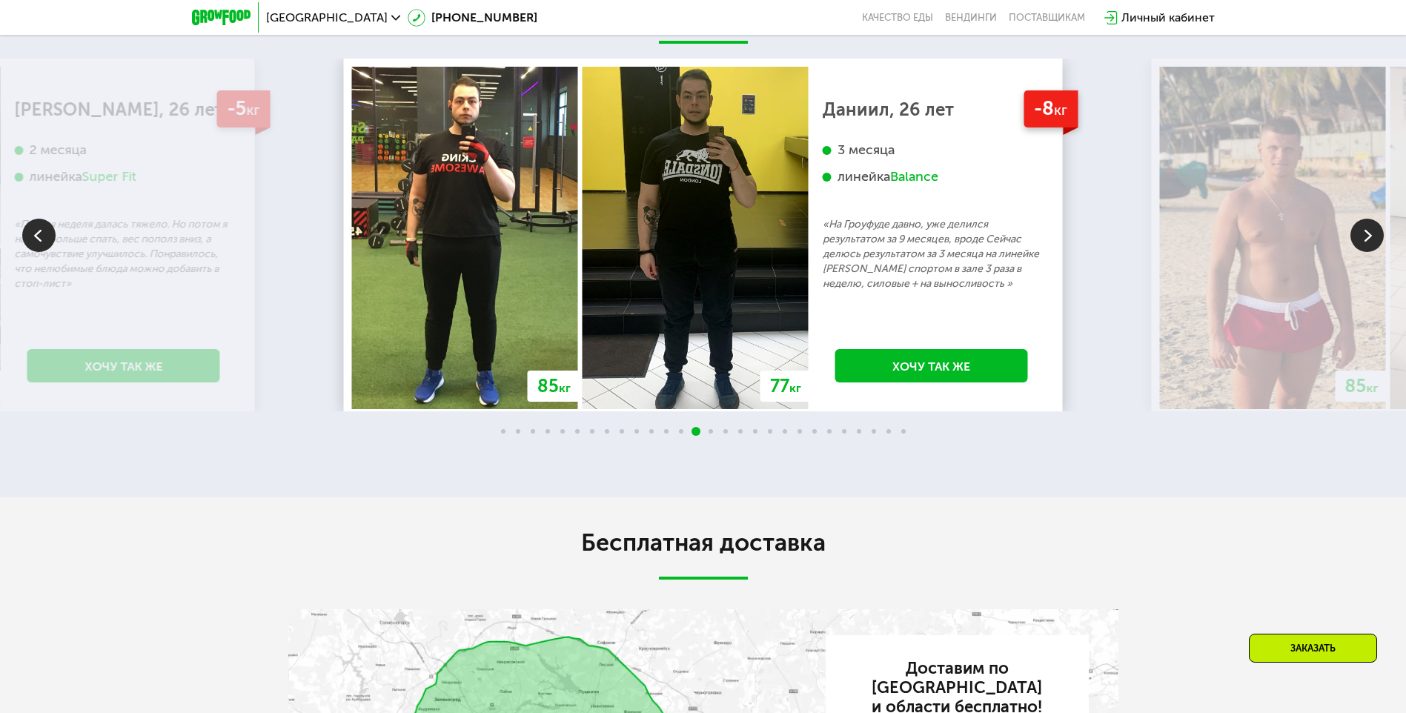
click at [1372, 252] on img at bounding box center [1366, 235] width 33 height 33
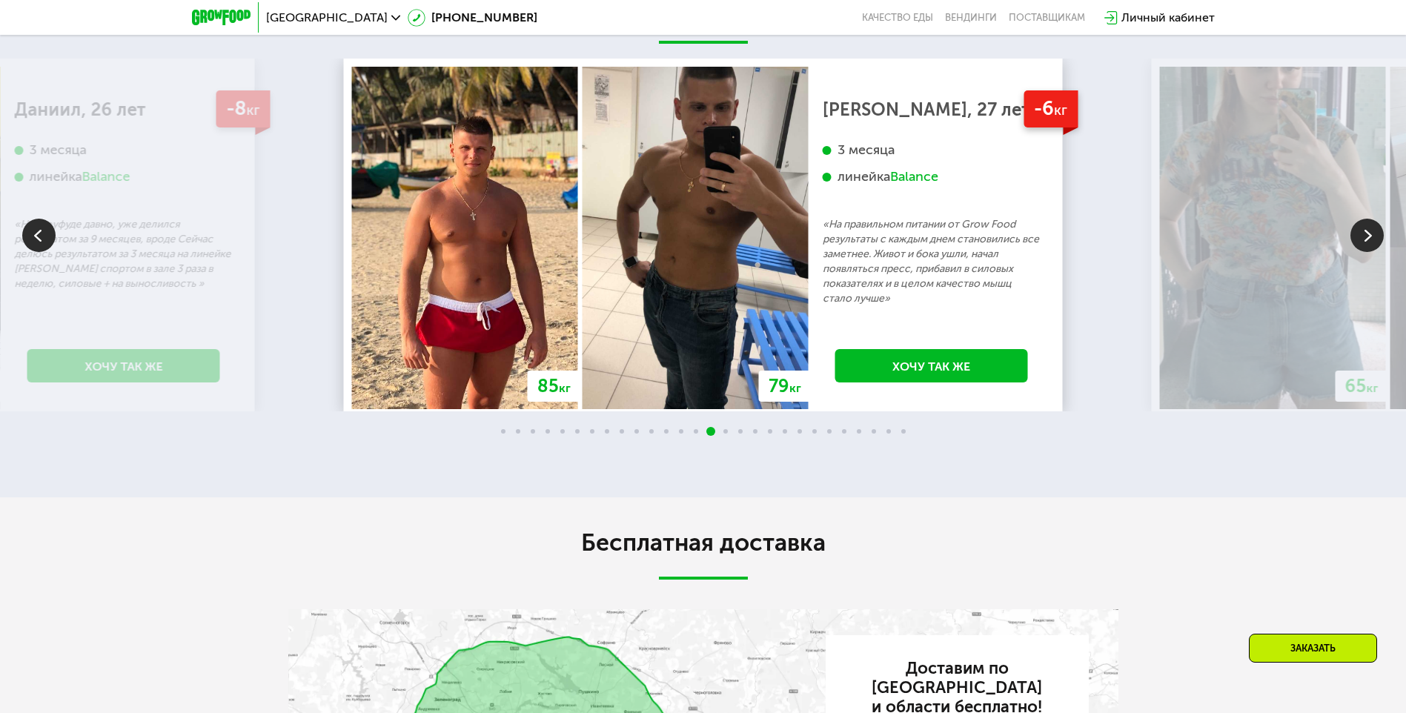
click at [1372, 252] on img at bounding box center [1366, 235] width 33 height 33
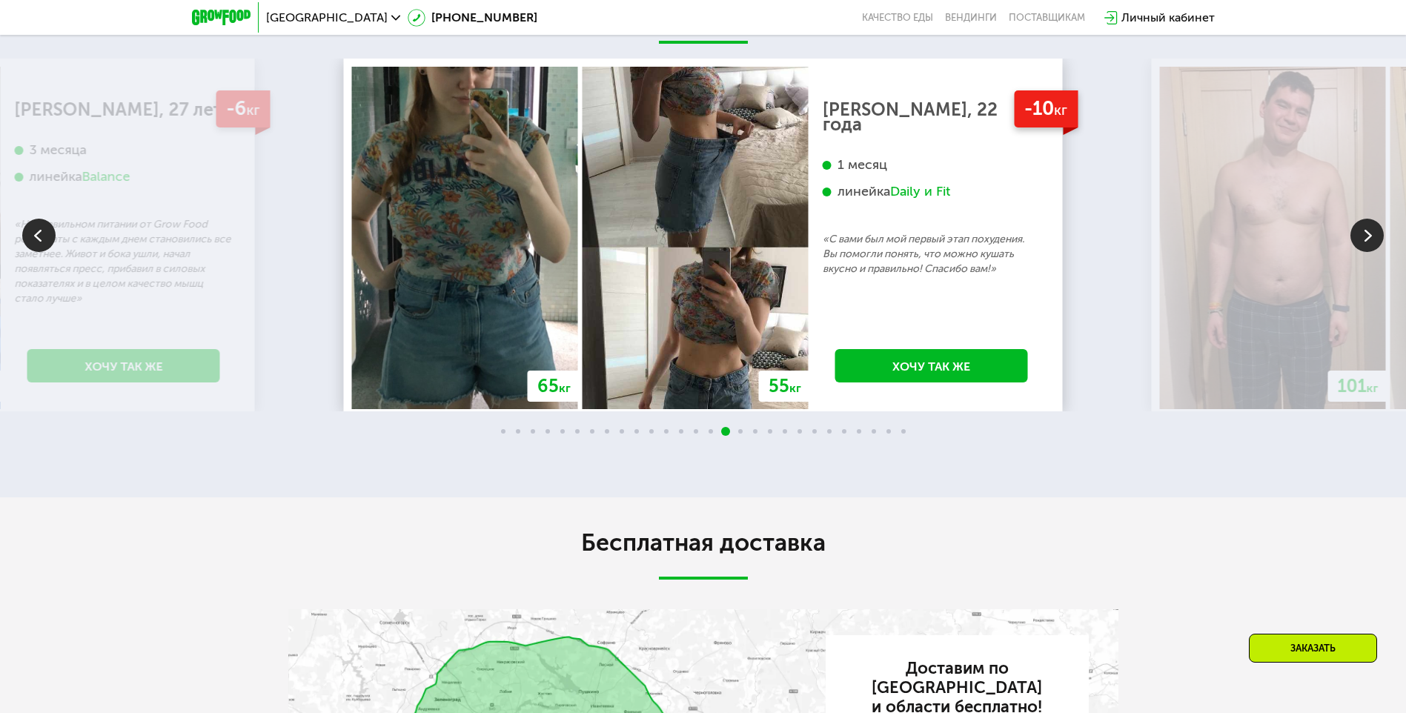
click at [1372, 252] on img at bounding box center [1366, 235] width 33 height 33
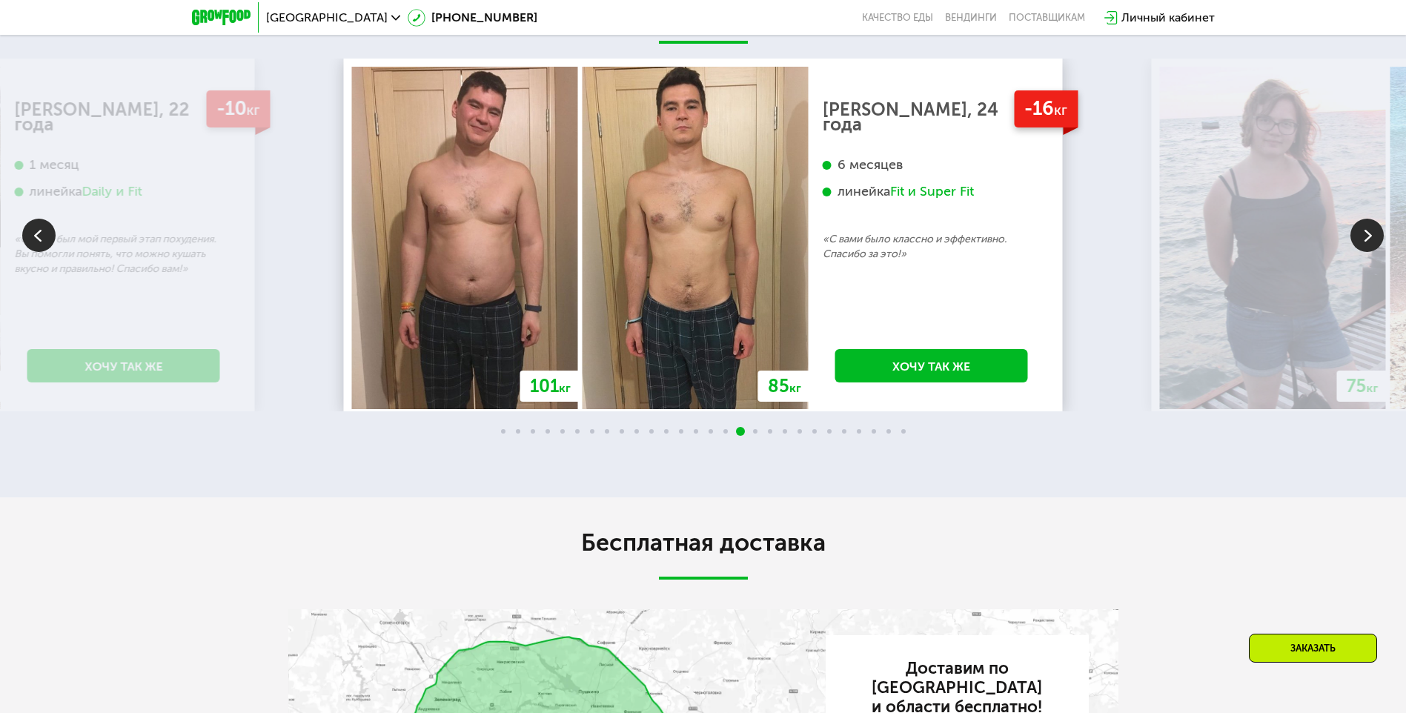
click at [1372, 252] on img at bounding box center [1366, 235] width 33 height 33
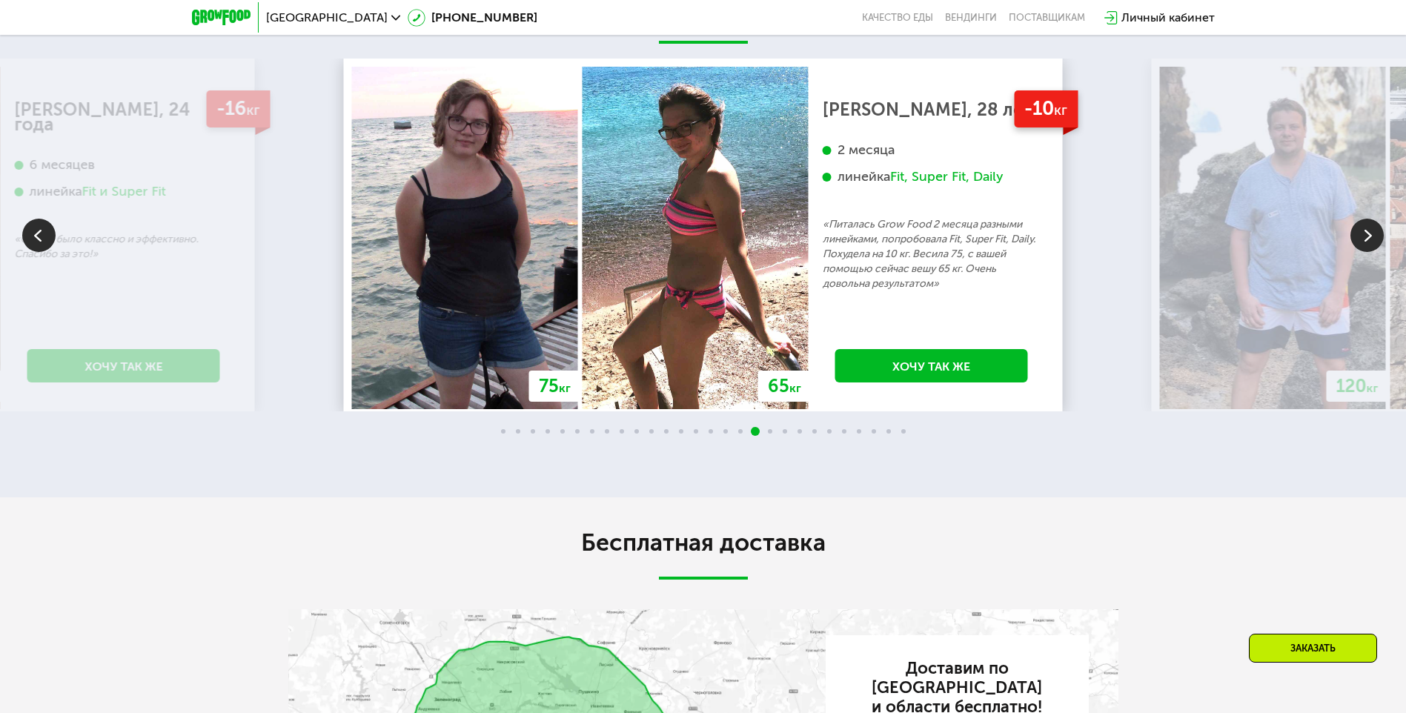
click at [1371, 252] on img at bounding box center [1366, 235] width 33 height 33
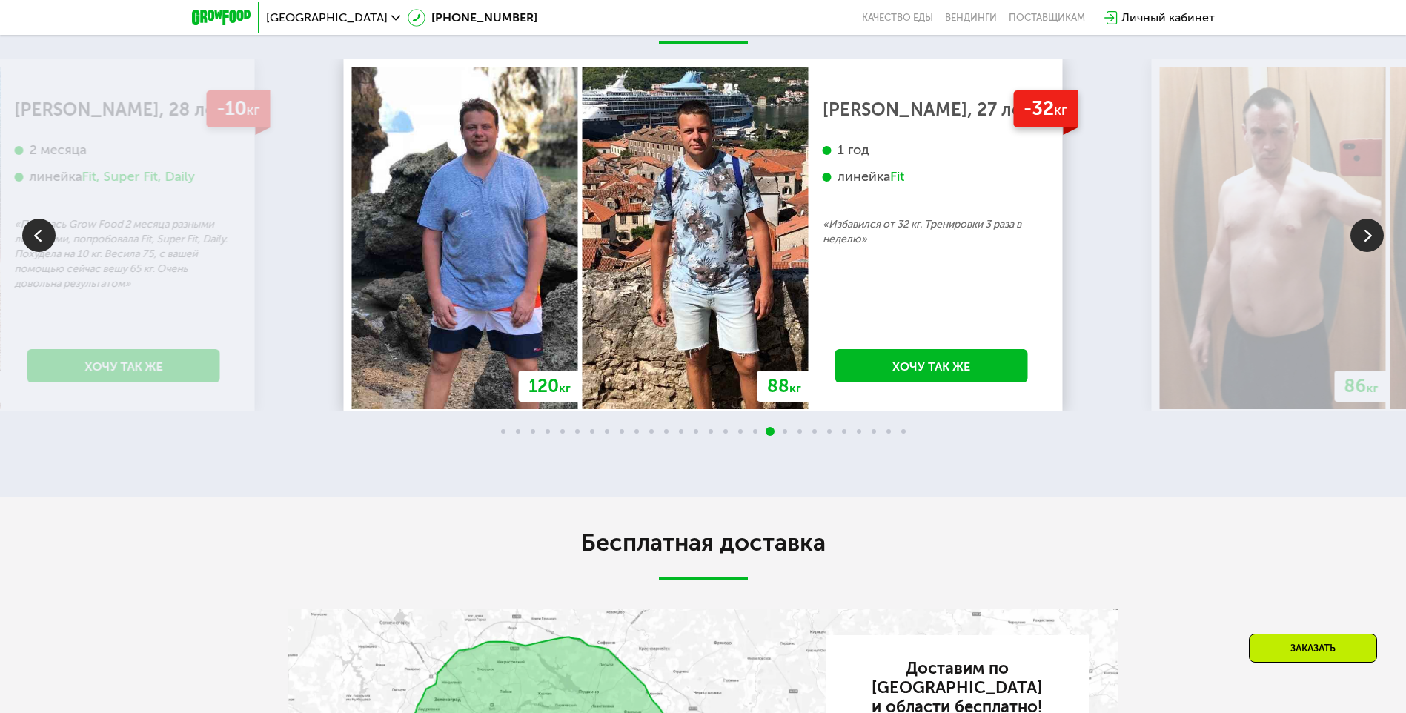
click at [1371, 252] on img at bounding box center [1366, 235] width 33 height 33
